Goal: Task Accomplishment & Management: Manage account settings

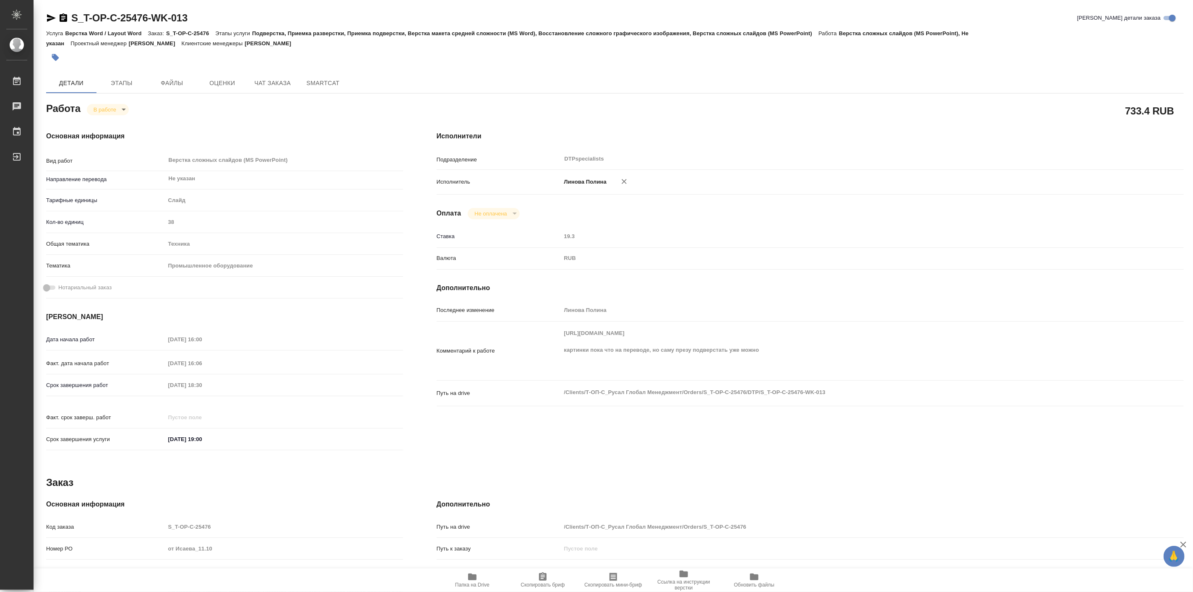
click at [466, 584] on span "Папка на Drive" at bounding box center [472, 585] width 34 height 6
click at [121, 107] on body "🙏 .cls-1 fill:#fff; AWATERA [PERSON_NAME] Работы 0 Чаты График Выйти S_T-OP-C-2…" at bounding box center [596, 296] width 1193 height 592
click at [121, 120] on button "Выполнен" at bounding box center [109, 123] width 31 height 9
type textarea "x"
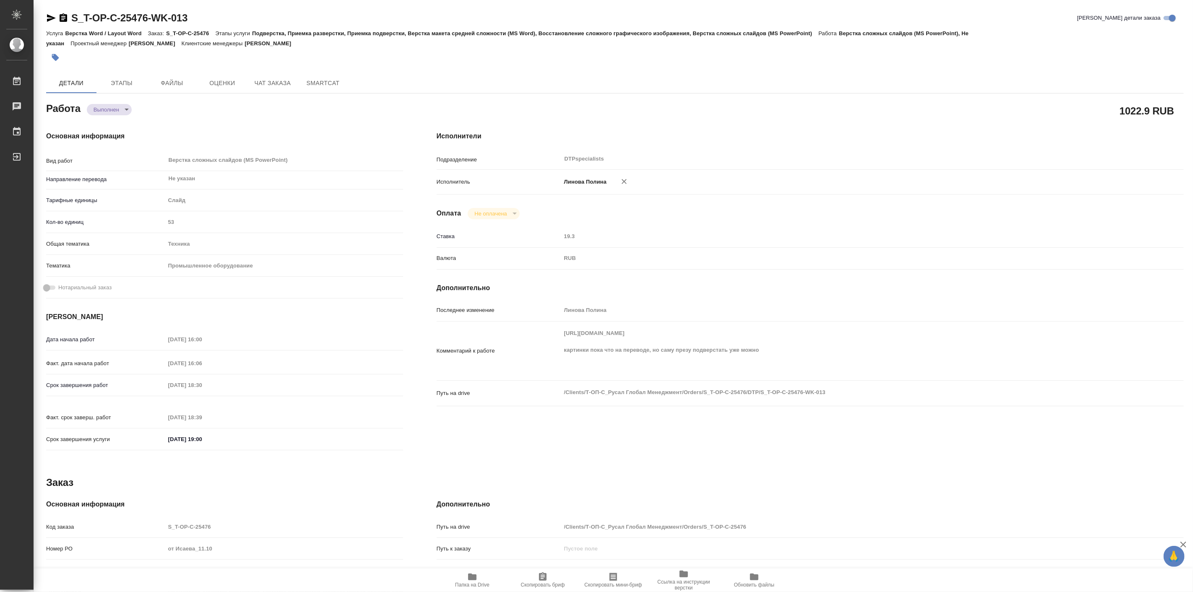
type textarea "x"
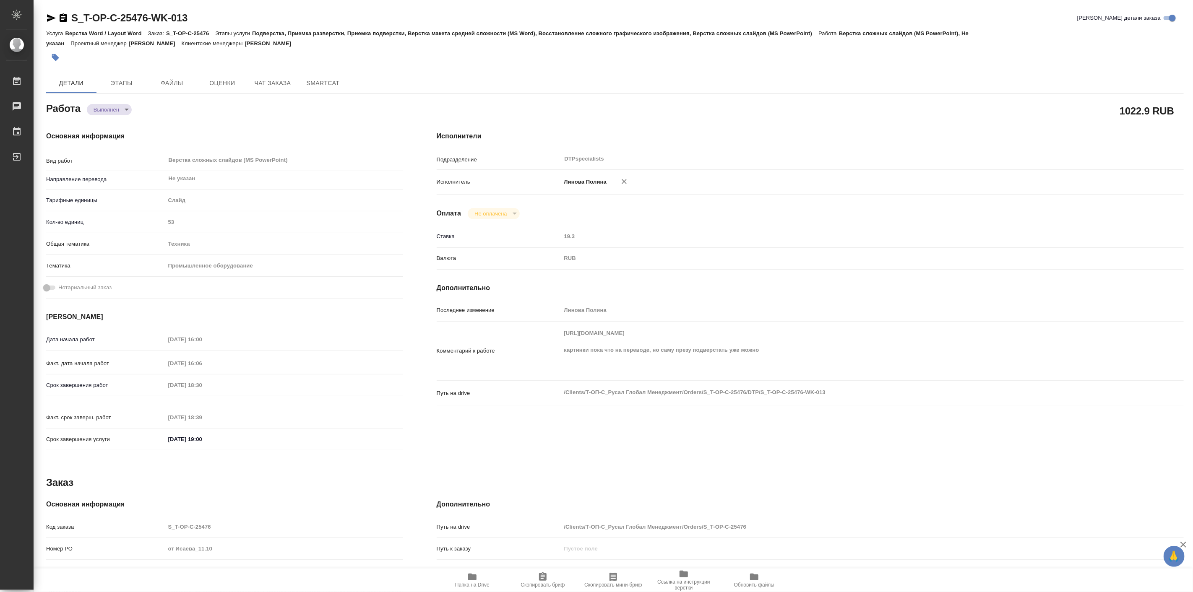
type textarea "x"
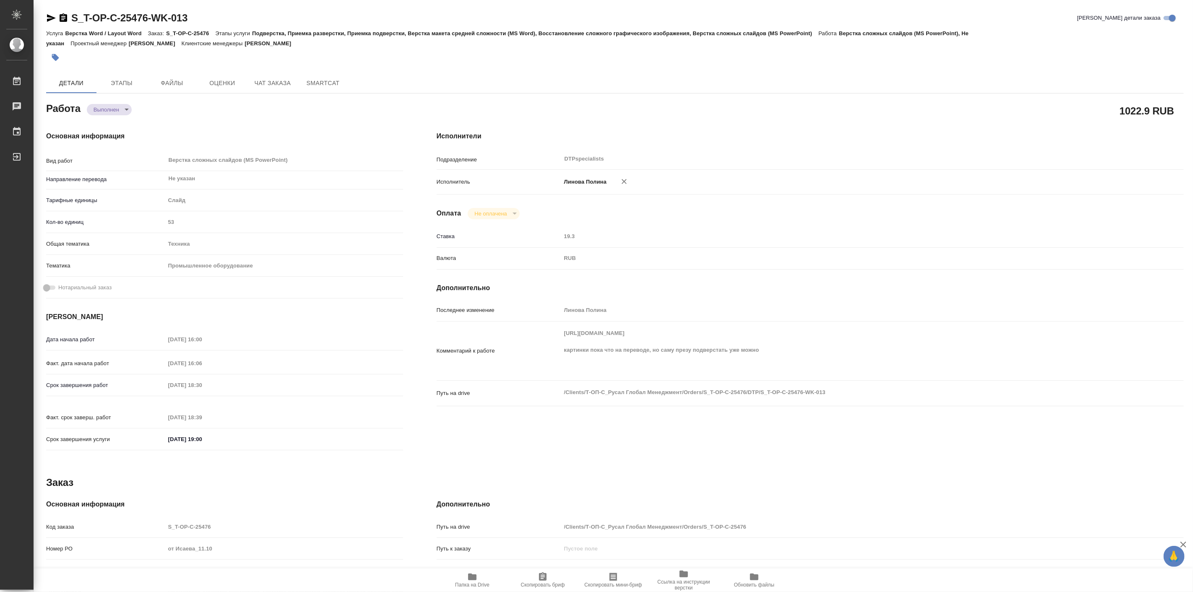
type textarea "x"
click at [387, 125] on div "Основная информация Вид работ Верстка сложных слайдов (MS PowerPoint) x ​ Напра…" at bounding box center [224, 294] width 391 height 358
